Goal: Task Accomplishment & Management: Complete application form

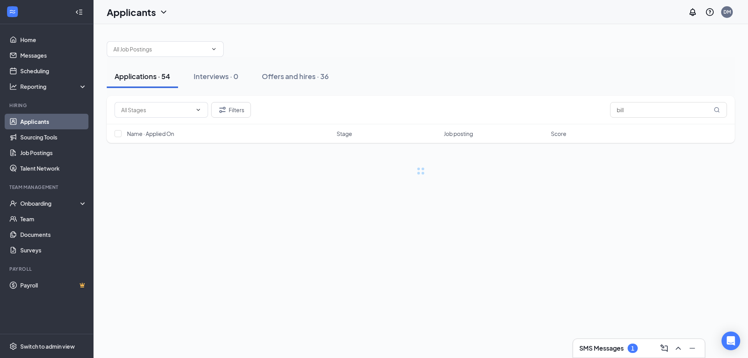
click at [609, 344] on div "SMS Messages 1" at bounding box center [609, 348] width 58 height 9
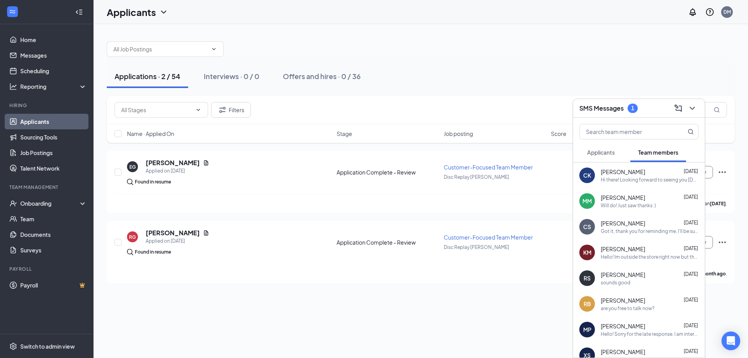
click at [605, 153] on span "Applicants" at bounding box center [601, 152] width 28 height 7
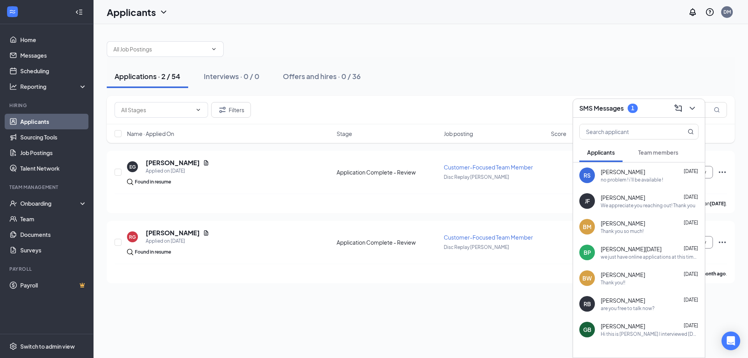
click at [636, 150] on button "Team members" at bounding box center [659, 152] width 56 height 19
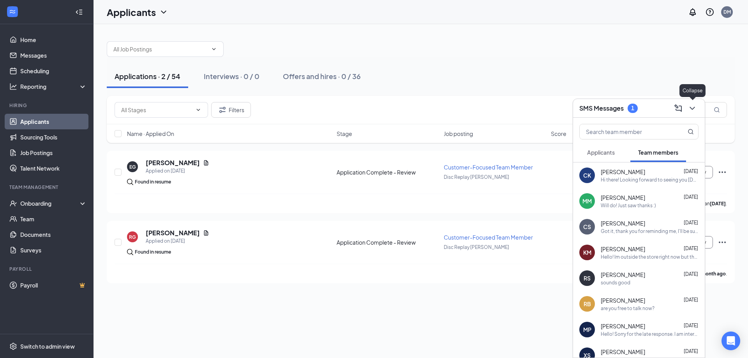
click at [696, 109] on icon "ChevronDown" at bounding box center [692, 108] width 9 height 9
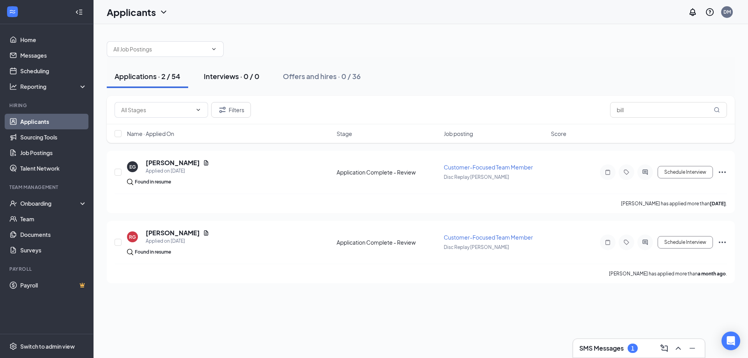
click at [234, 78] on div "Interviews · 0 / 0" at bounding box center [232, 76] width 56 height 10
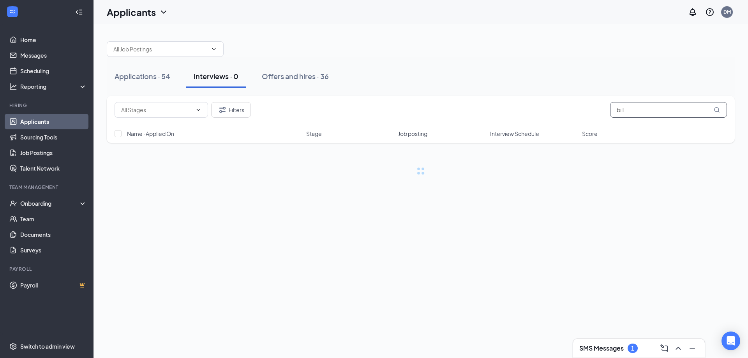
drag, startPoint x: 570, startPoint y: 101, endPoint x: 509, endPoint y: 83, distance: 63.4
click at [515, 85] on div "Applications · 54 Interviews · 0 Offers and hires · 36 Filters bill Name · Appl…" at bounding box center [421, 104] width 628 height 141
click at [314, 75] on div "Offers and hires · 36" at bounding box center [295, 76] width 67 height 10
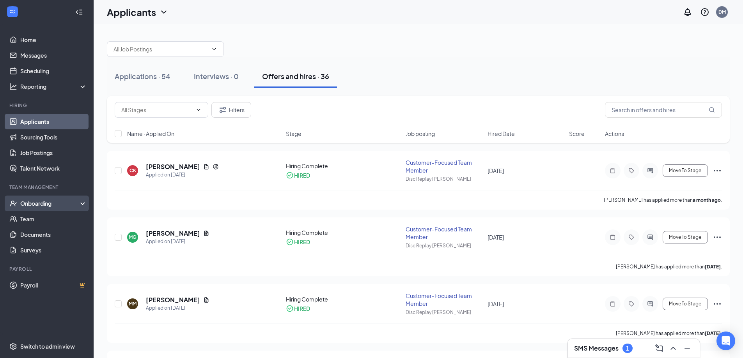
click at [57, 206] on div "Onboarding" at bounding box center [50, 204] width 60 height 8
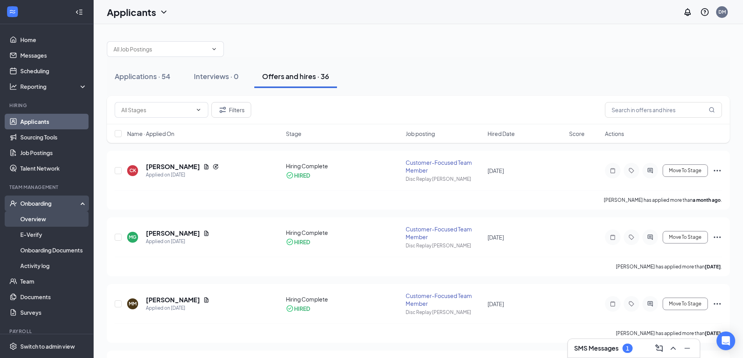
click at [47, 219] on link "Overview" at bounding box center [53, 219] width 67 height 16
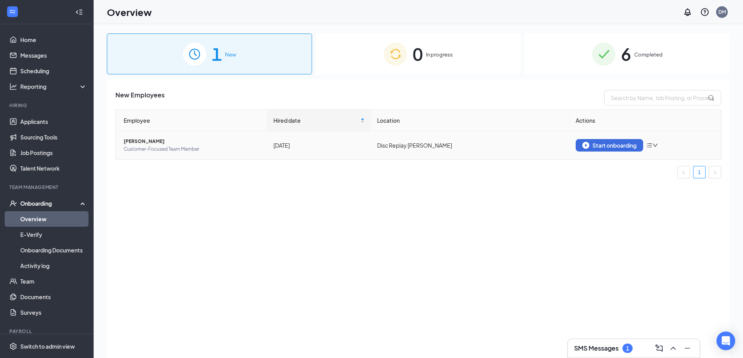
click at [652, 146] on icon "bars" at bounding box center [649, 145] width 6 height 6
click at [153, 141] on span "[PERSON_NAME]" at bounding box center [192, 142] width 137 height 8
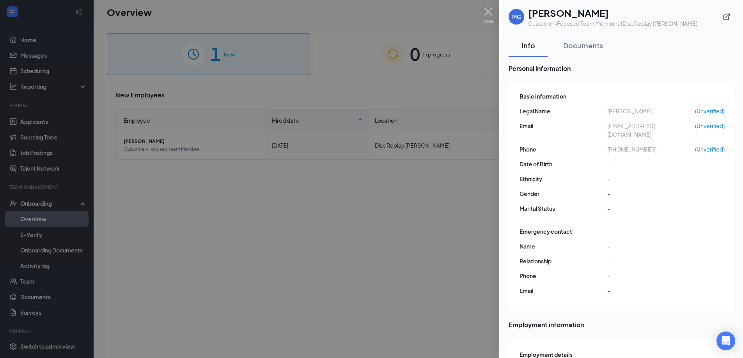
click at [487, 11] on img at bounding box center [488, 15] width 10 height 15
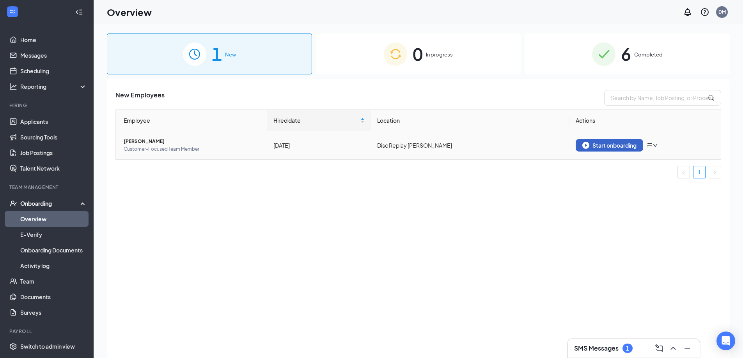
click at [593, 144] on div "Start onboarding" at bounding box center [609, 145] width 54 height 7
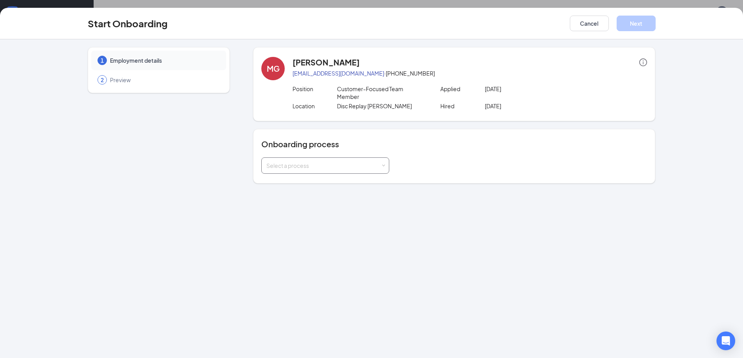
click at [359, 164] on div "Select a process" at bounding box center [323, 166] width 114 height 8
click at [307, 181] on li "Disc Replay" at bounding box center [325, 182] width 128 height 14
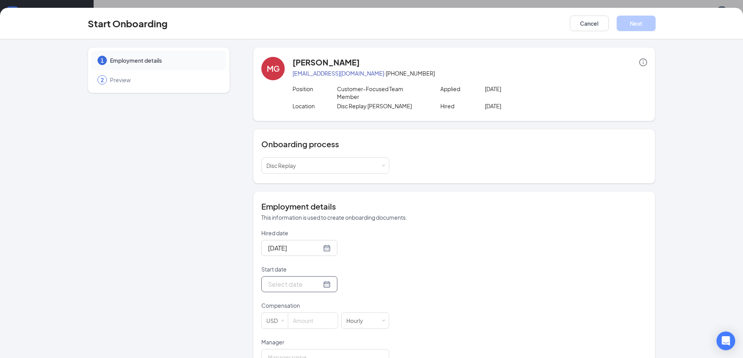
click at [321, 287] on div at bounding box center [299, 284] width 76 height 16
type input "[DATE]"
click at [270, 242] on div "26" at bounding box center [272, 237] width 9 height 9
click at [363, 272] on p "Start date" at bounding box center [325, 269] width 128 height 8
click at [321, 279] on input "[DATE]" at bounding box center [294, 284] width 53 height 10
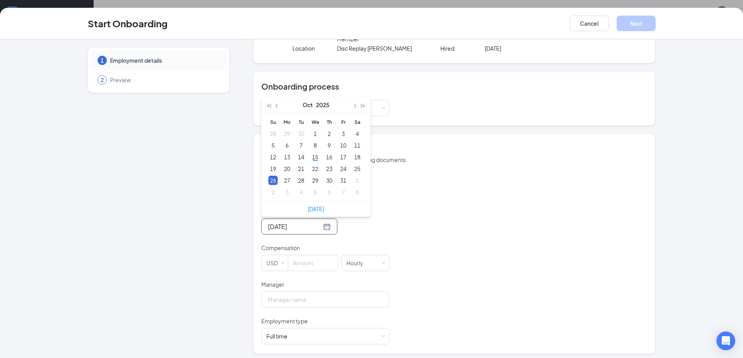
scroll to position [62, 0]
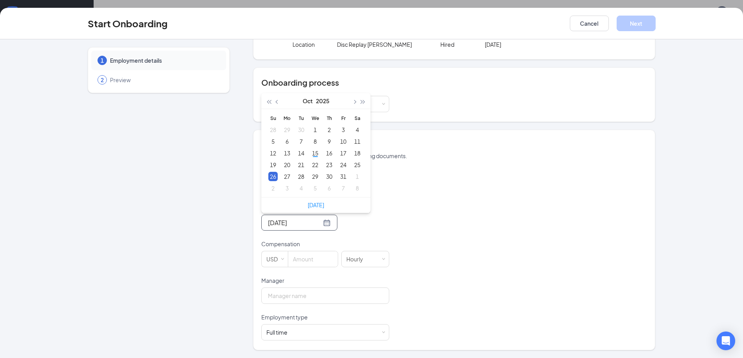
click at [221, 225] on div "1 Employment details 2 Preview" at bounding box center [159, 168] width 142 height 365
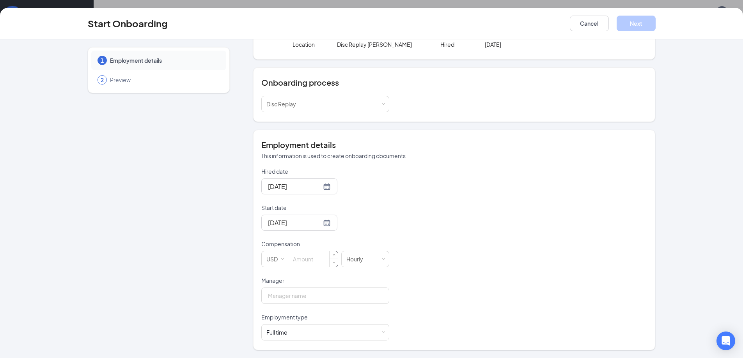
click at [308, 256] on input at bounding box center [313, 259] width 50 height 16
type input "12.5"
click at [314, 292] on input "Manager" at bounding box center [325, 296] width 128 height 16
type input "[PERSON_NAME]"
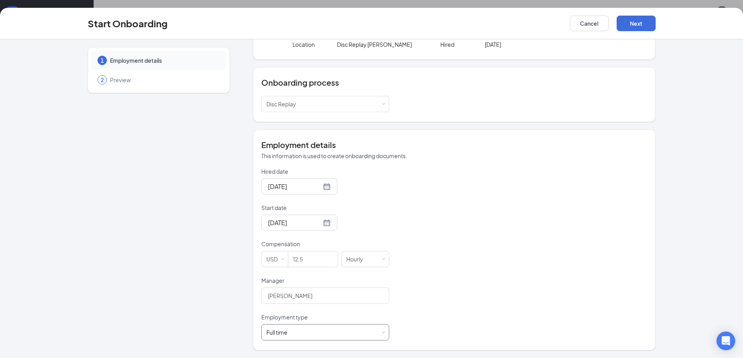
click at [283, 333] on div "Full time" at bounding box center [276, 333] width 21 height 8
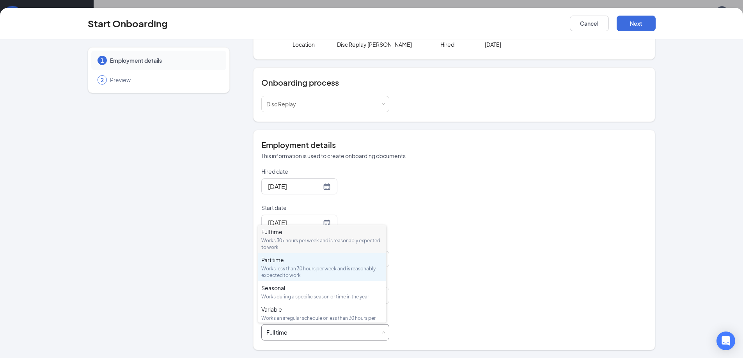
click at [300, 266] on div "Works less than 30 hours per week and is reasonably expected to work" at bounding box center [322, 271] width 122 height 13
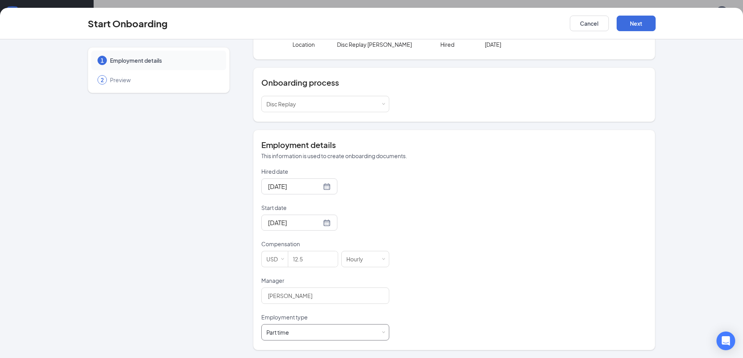
click at [378, 334] on div "Part time Works less than 30 hours per week and is reasonably expected to work" at bounding box center [325, 333] width 118 height 16
click at [207, 313] on div "1 Employment details 2 Preview" at bounding box center [159, 168] width 142 height 365
click at [639, 22] on button "Next" at bounding box center [635, 24] width 39 height 16
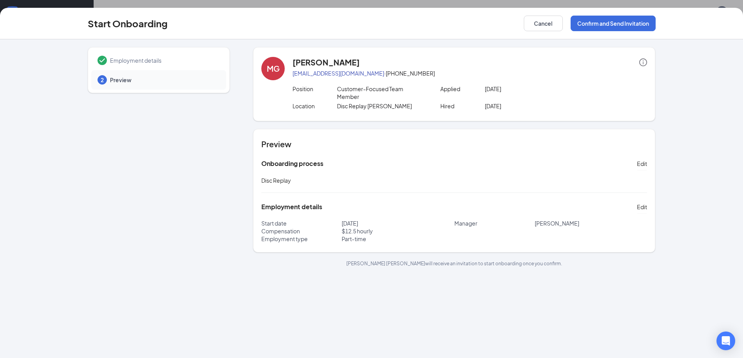
scroll to position [0, 0]
click at [606, 23] on button "Confirm and Send Invitation" at bounding box center [612, 24] width 85 height 16
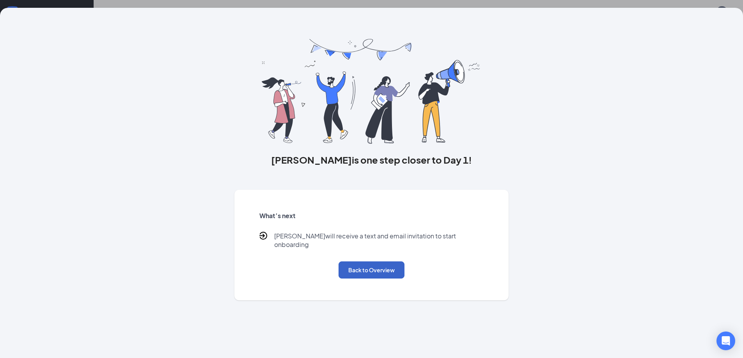
click at [371, 262] on button "Back to Overview" at bounding box center [371, 270] width 66 height 17
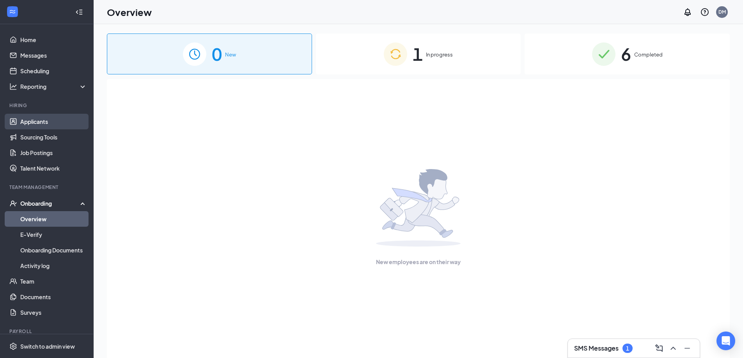
click at [30, 118] on link "Applicants" at bounding box center [53, 122] width 67 height 16
